Goal: Task Accomplishment & Management: Complete application form

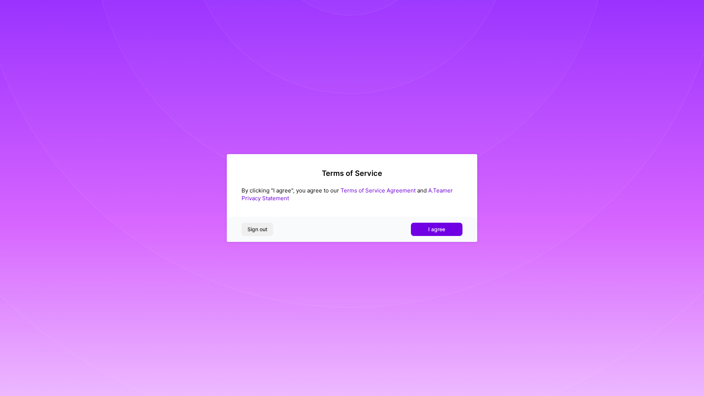
click at [435, 230] on span "I agree" at bounding box center [436, 228] width 17 height 7
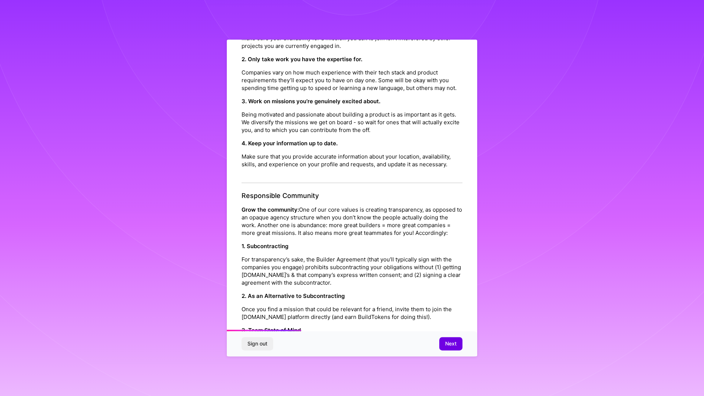
scroll to position [229, 0]
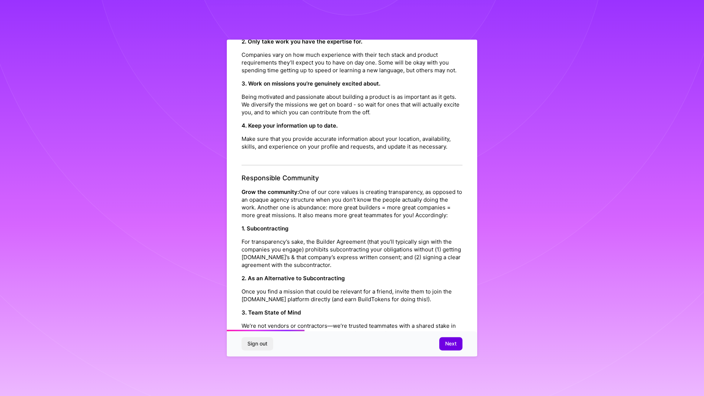
click at [452, 344] on span "Next" at bounding box center [450, 343] width 11 height 7
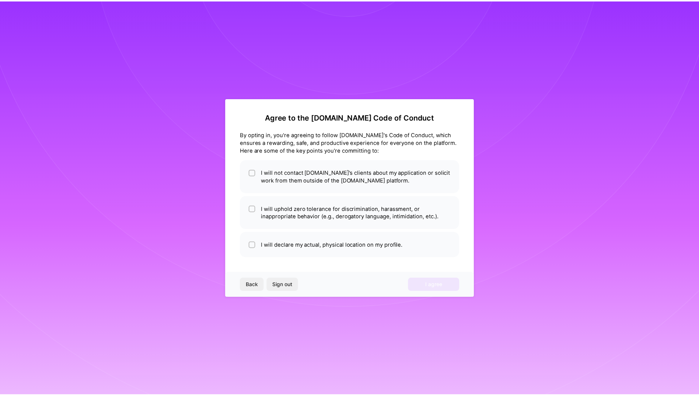
scroll to position [0, 0]
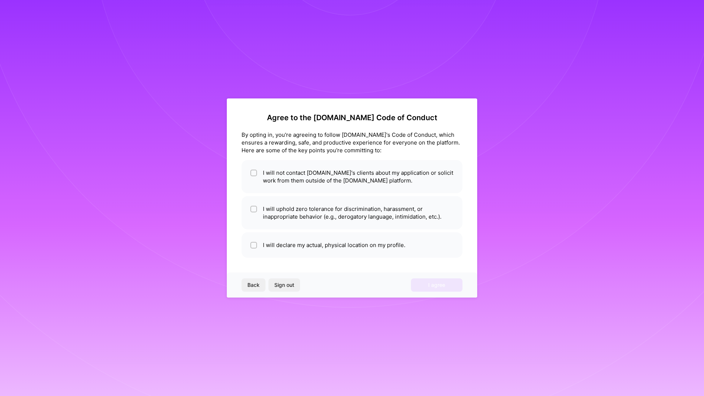
click at [251, 172] on div at bounding box center [253, 172] width 7 height 7
checkbox input "true"
click at [253, 209] on input "checkbox" at bounding box center [254, 209] width 5 height 5
checkbox input "true"
click at [253, 244] on input "checkbox" at bounding box center [254, 245] width 5 height 5
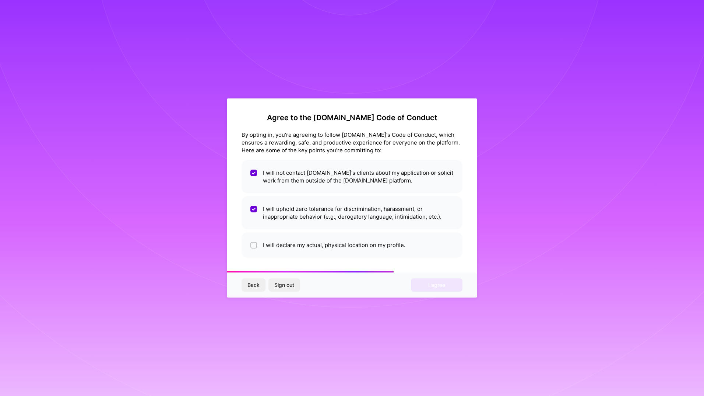
checkbox input "true"
click at [431, 287] on span "I agree" at bounding box center [436, 284] width 17 height 7
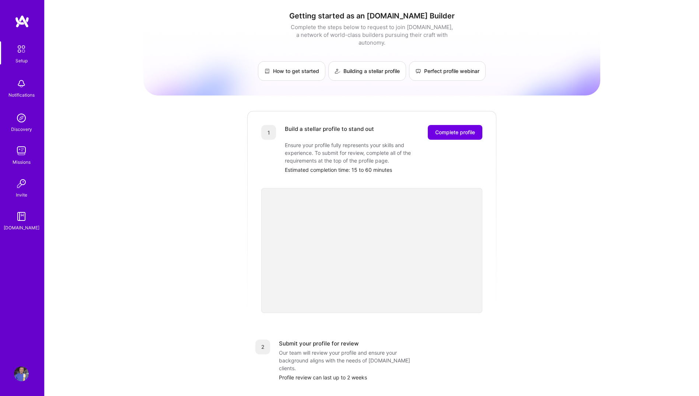
click at [443, 129] on span "Complete profile" at bounding box center [455, 132] width 40 height 7
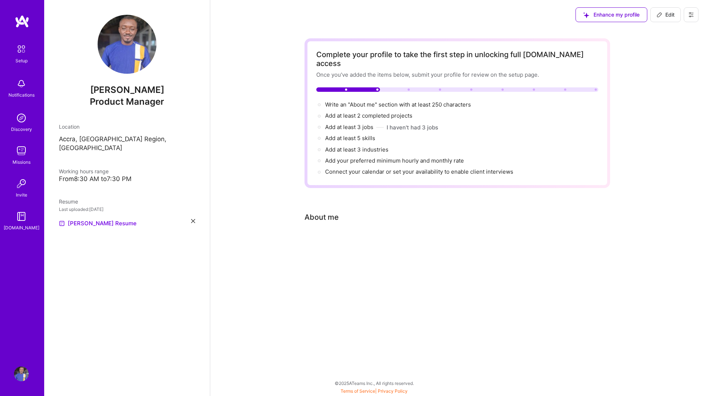
click at [407, 87] on div at bounding box center [457, 89] width 282 height 4
click at [670, 15] on span "Edit" at bounding box center [666, 14] width 18 height 7
select select "US"
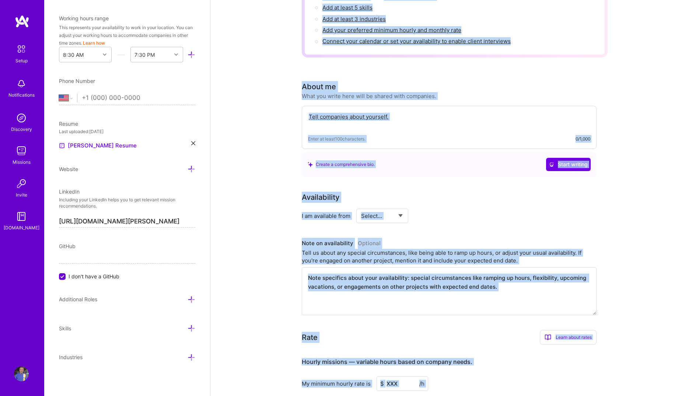
scroll to position [341, 0]
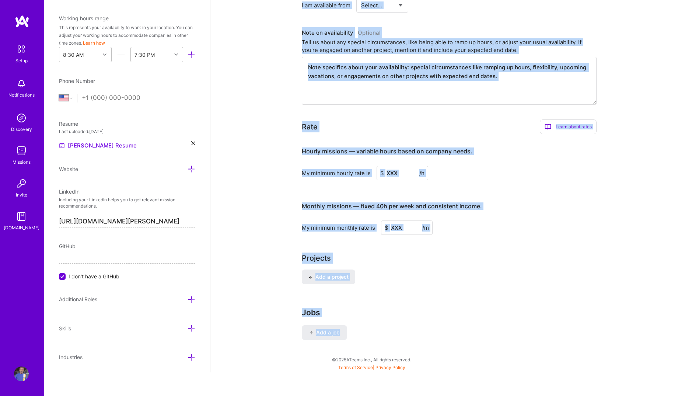
drag, startPoint x: 314, startPoint y: 52, endPoint x: 345, endPoint y: 328, distance: 277.9
click at [345, 328] on div "Complete your profile to take the first step in unlocking full [DOMAIN_NAME] ac…" at bounding box center [455, 26] width 306 height 657
copy div "Loremips dolo sitamet co adip eli seddo eius te incididun utla E.Dolo magnaa En…"
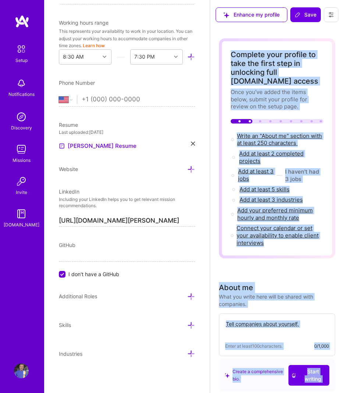
scroll to position [202, 0]
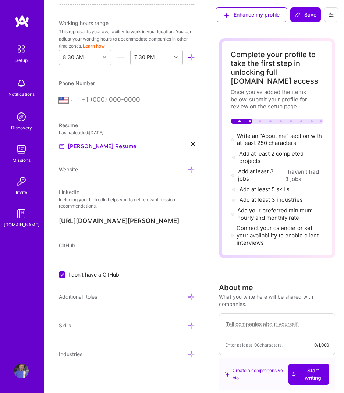
click at [242, 322] on textarea at bounding box center [277, 327] width 104 height 16
paste textarea "I am an experienced engineer and product leader with over 10 years of expertise…"
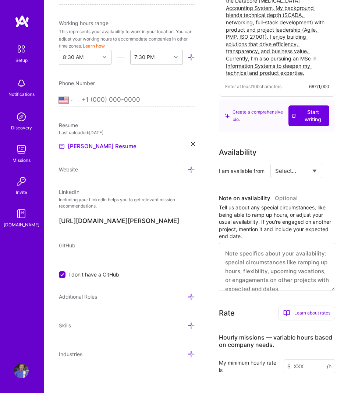
scroll to position [382, 0]
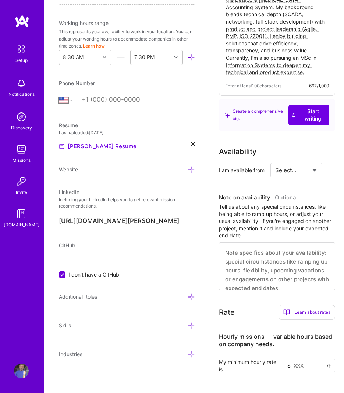
type textarea "I am an experienced engineer and product leader with over 10 years of expertise…"
click at [316, 166] on select "Select... Right Now Future Date Not Available" at bounding box center [296, 170] width 42 height 19
select select "Right Now"
click at [275, 164] on select "Select... Right Now Future Date Not Available" at bounding box center [296, 170] width 42 height 19
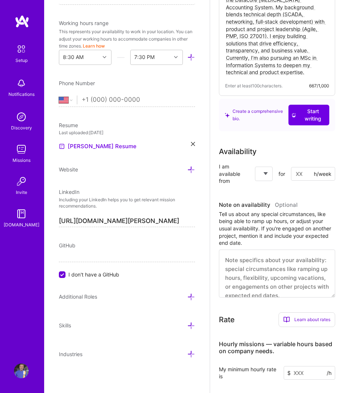
click at [267, 172] on select "Select... Right Now Future Date Not Available" at bounding box center [264, 173] width 8 height 19
click at [260, 164] on select "Select... Right Now Future Date Not Available" at bounding box center [264, 173] width 8 height 19
click at [306, 175] on input at bounding box center [313, 174] width 44 height 14
type input "40"
click at [287, 196] on div "Availability I am available from Select... Right Now Future Date Not Available …" at bounding box center [277, 221] width 116 height 151
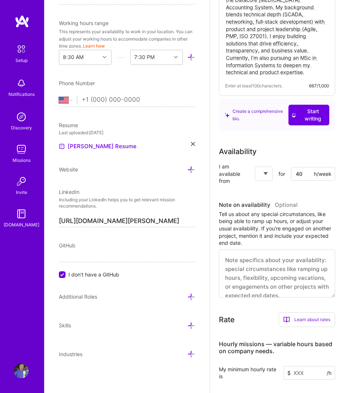
click at [265, 173] on select "Select... Right Now Future Date Not Available" at bounding box center [264, 173] width 8 height 19
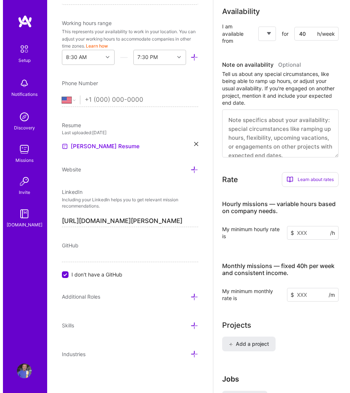
scroll to position [585, 0]
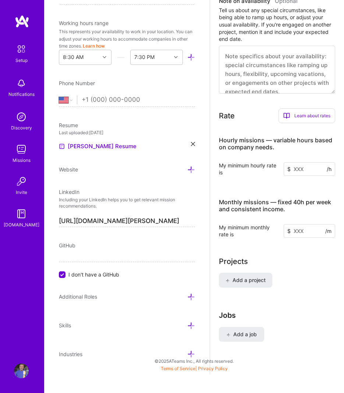
click at [247, 282] on span "Add a project" at bounding box center [246, 279] width 40 height 7
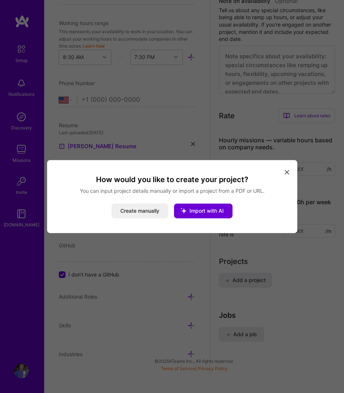
click at [212, 214] on button "Import with AI" at bounding box center [203, 210] width 59 height 15
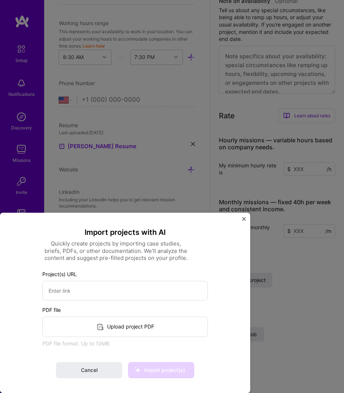
click at [243, 219] on img "Close" at bounding box center [244, 219] width 4 height 4
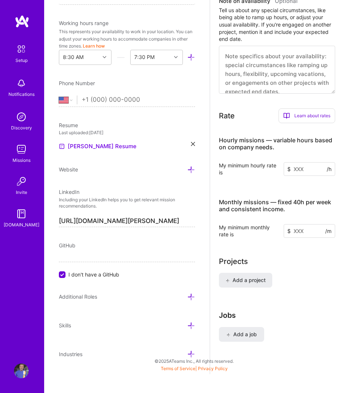
click at [250, 282] on span "Add a project" at bounding box center [246, 279] width 40 height 7
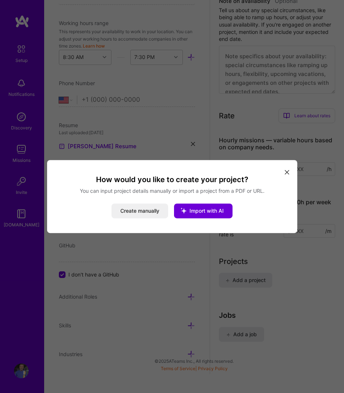
click at [132, 207] on button "Create manually" at bounding box center [140, 210] width 57 height 15
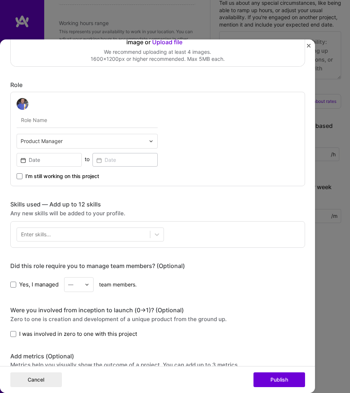
scroll to position [170, 0]
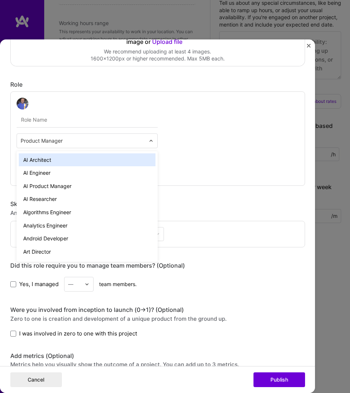
click at [149, 139] on img at bounding box center [151, 140] width 4 height 4
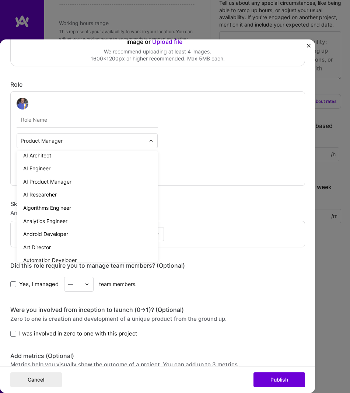
scroll to position [0, 0]
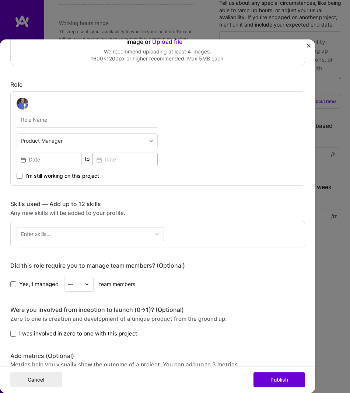
click at [198, 138] on div "Product Manager to I’m still working on this project" at bounding box center [157, 138] width 295 height 94
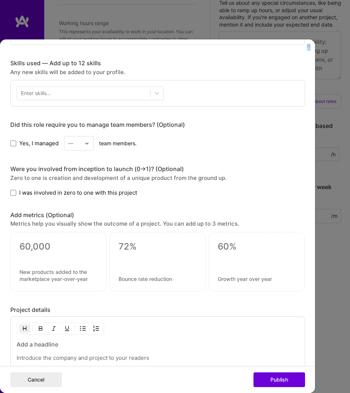
scroll to position [410, 0]
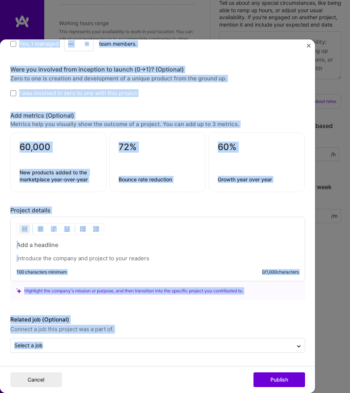
drag, startPoint x: 7, startPoint y: 97, endPoint x: 52, endPoint y: 354, distance: 260.2
click at [52, 354] on form "Project title Company Project industry Industry Project Link (Optional) Drag an…" at bounding box center [157, 215] width 315 height 353
copy div "Loremip dolor Sitamet Consect adipisci Elitsedd Eiusmod Temp (Incididu) Utla et…"
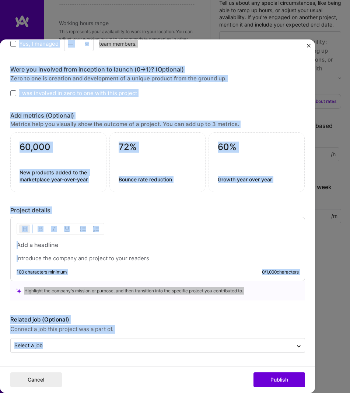
click at [243, 76] on div "Zero to one is creation and development of a unique product from the ground up." at bounding box center [157, 78] width 295 height 7
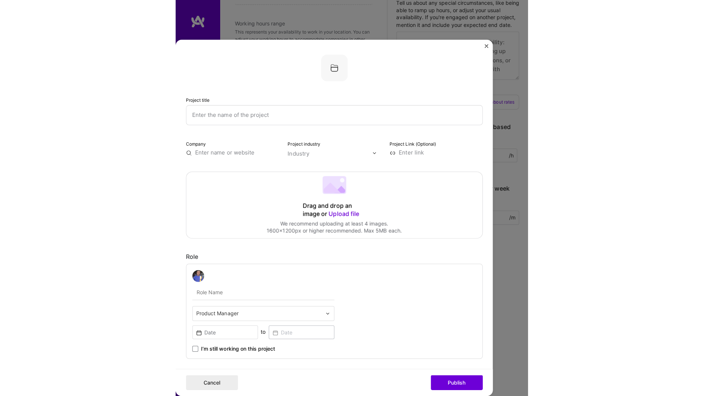
scroll to position [545, 0]
